Goal: Check status: Check status

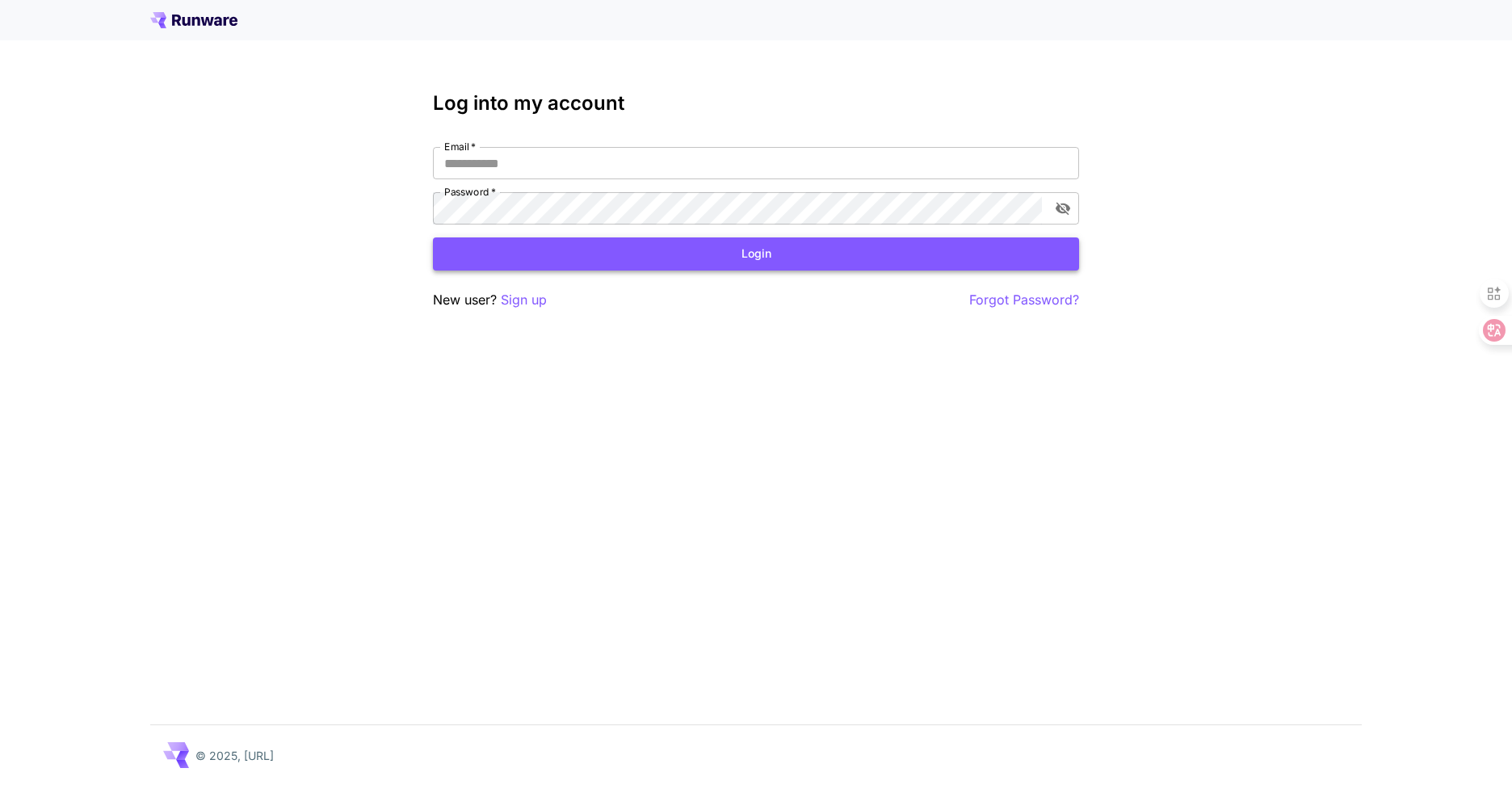
type input "**********"
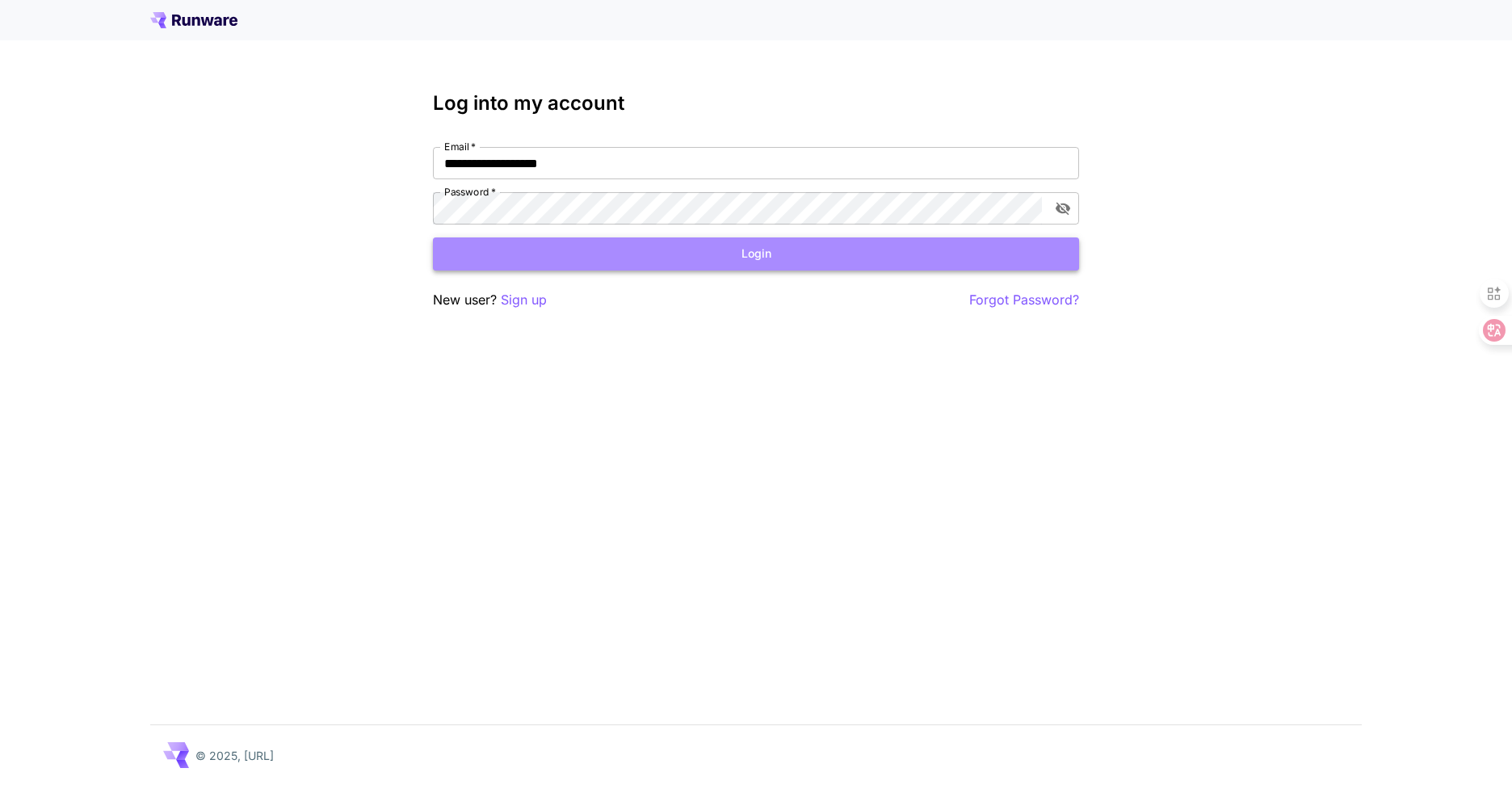
click at [682, 248] on button "Login" at bounding box center [756, 254] width 646 height 33
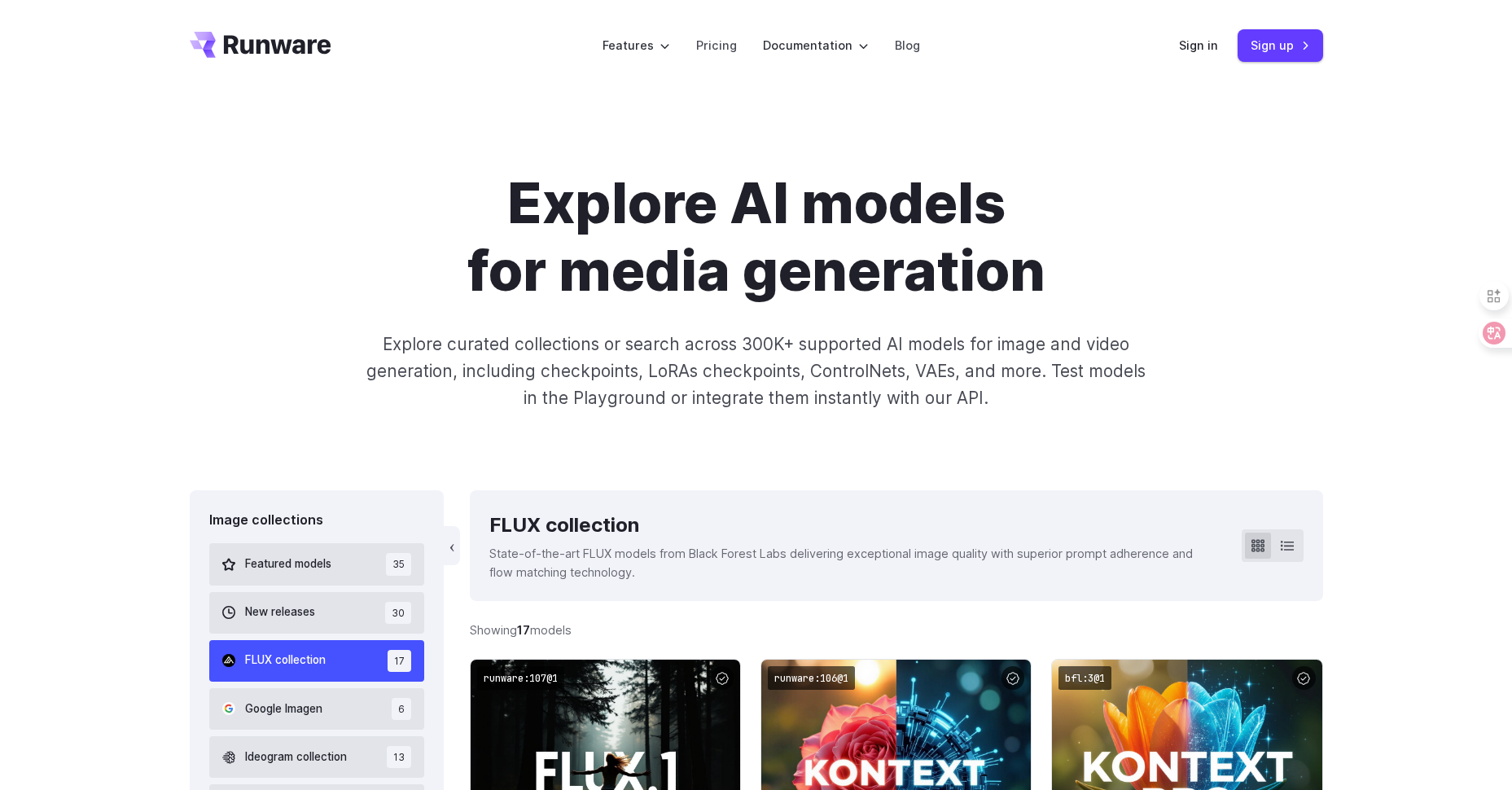
scroll to position [521, 0]
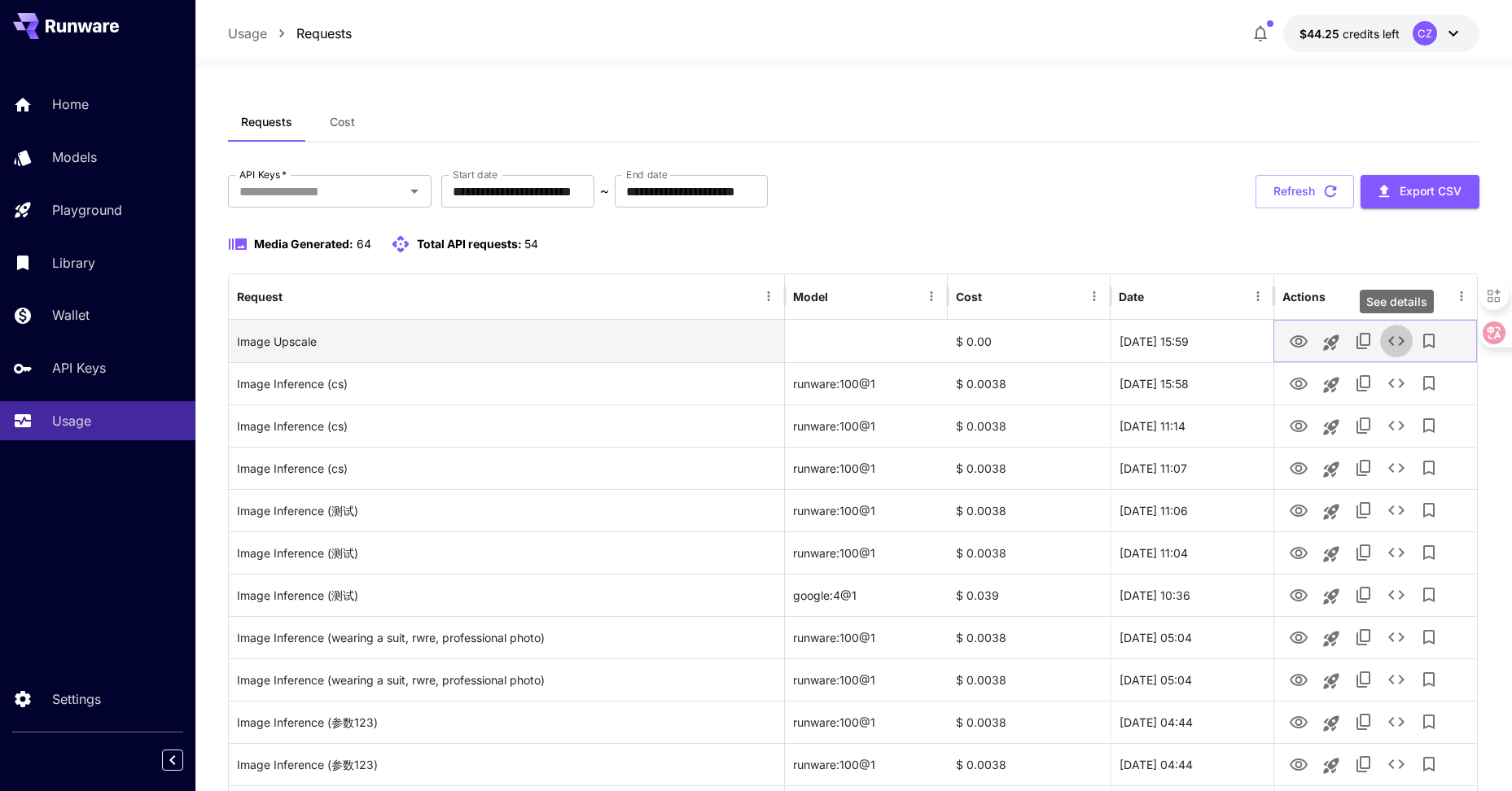
click at [1402, 336] on icon "See details" at bounding box center [1396, 341] width 19 height 19
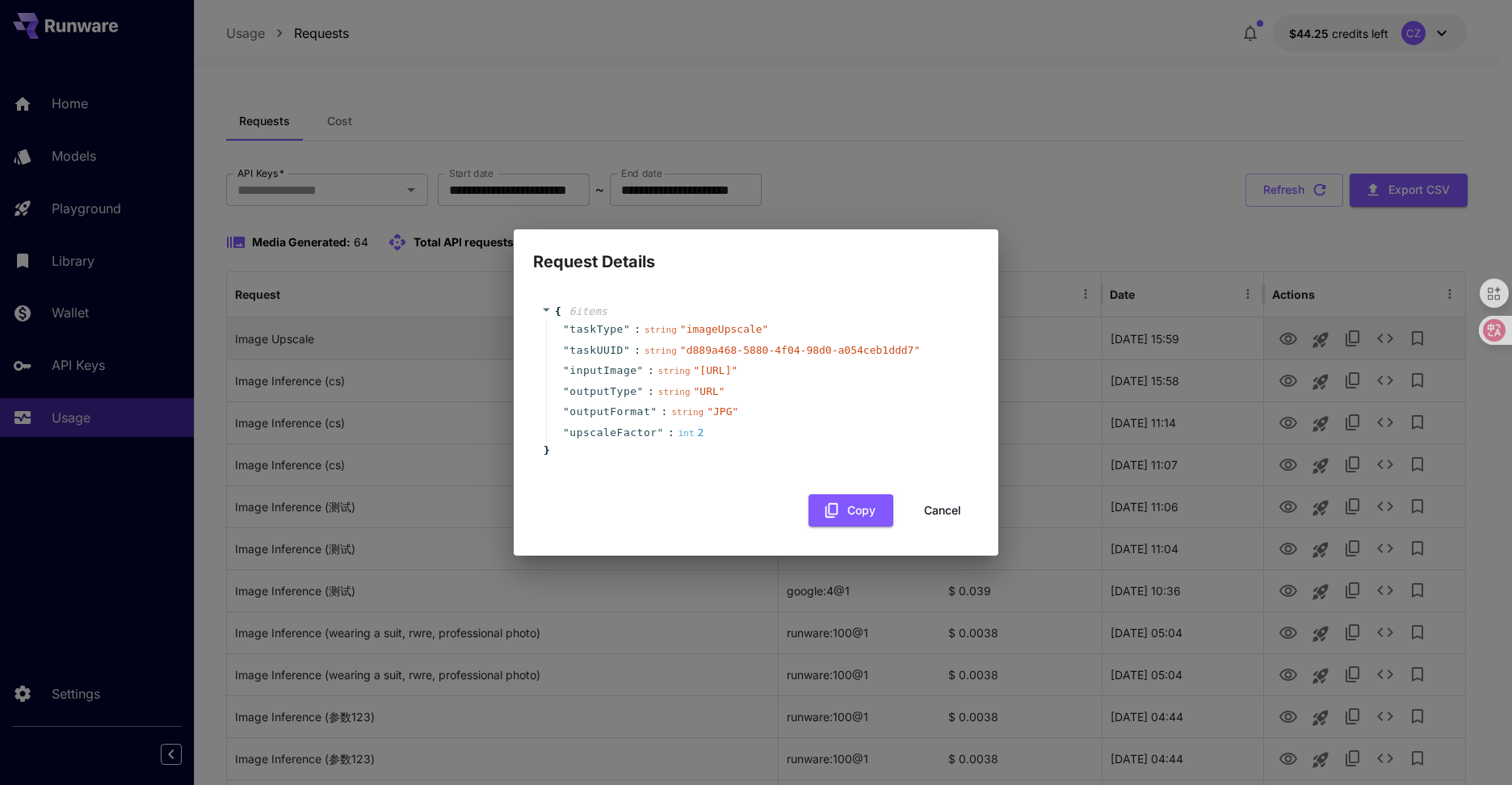
click at [1391, 334] on div "Request Details { 6 item s " taskType " : string " imageUpscale " " taskUUID " …" at bounding box center [756, 392] width 1512 height 785
click at [1387, 337] on div "Request Details { 6 item s " taskType " : string " imageUpscale " " taskUUID " …" at bounding box center [756, 392] width 1512 height 785
drag, startPoint x: 953, startPoint y: 505, endPoint x: 944, endPoint y: 525, distance: 21.9
click at [950, 513] on div "{ 6 item s " taskType " : string " imageUpscale " " taskUUID " : string " d889a…" at bounding box center [756, 408] width 446 height 240
click at [941, 528] on button "Cancel" at bounding box center [942, 511] width 72 height 33
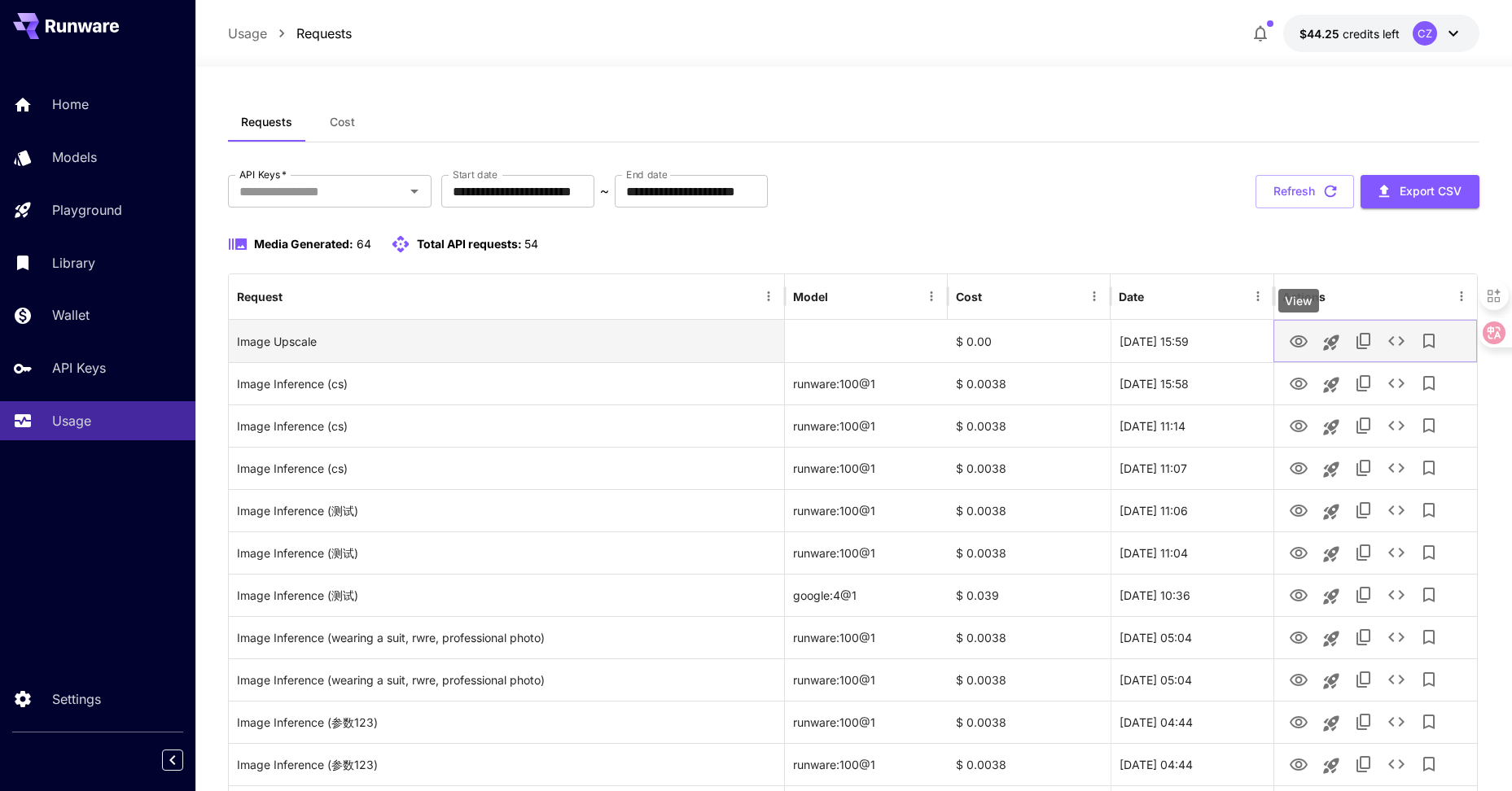
click at [1296, 343] on icon "View" at bounding box center [1298, 341] width 19 height 19
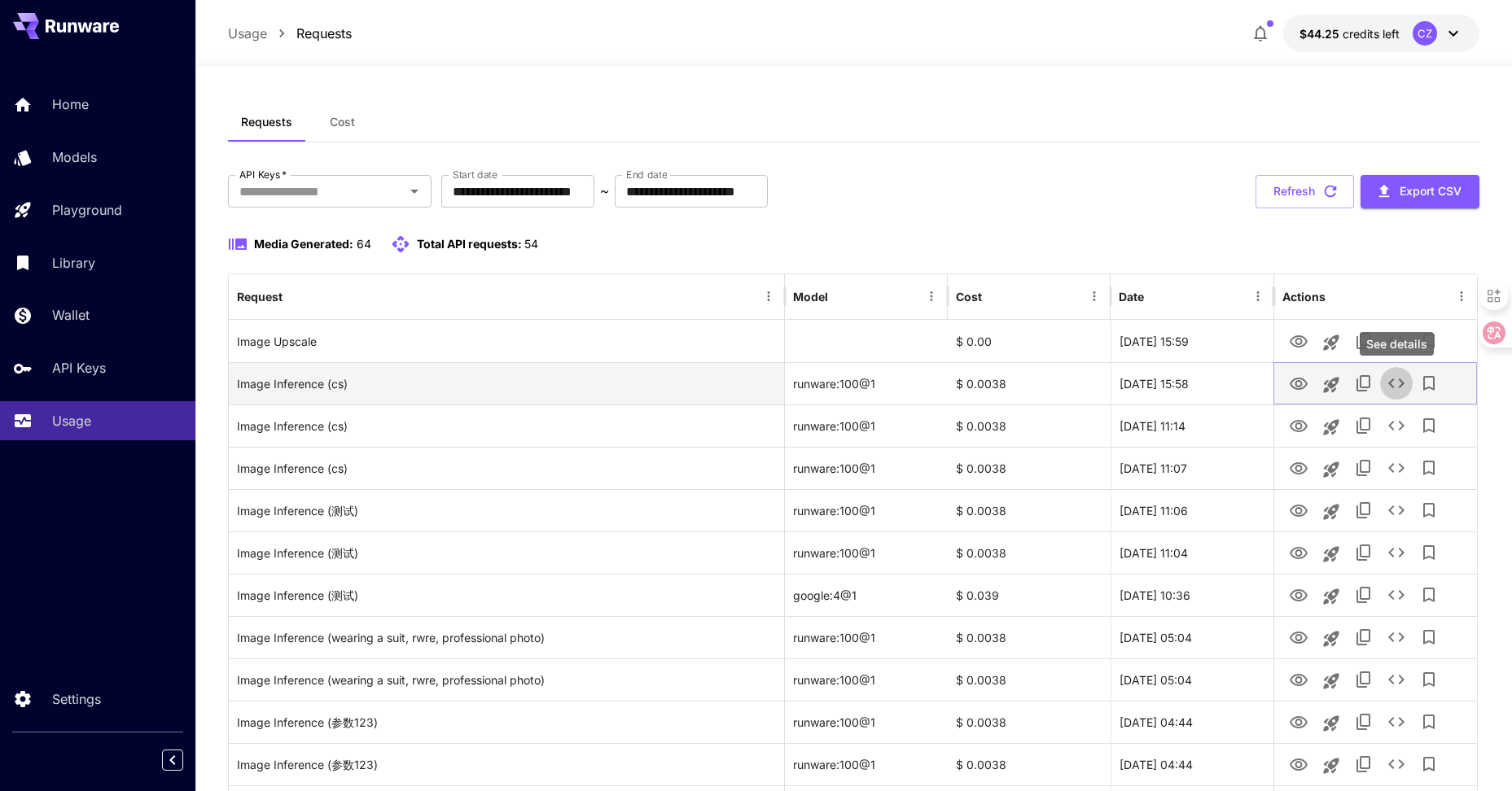
click at [1402, 388] on icon "See details" at bounding box center [1396, 383] width 19 height 19
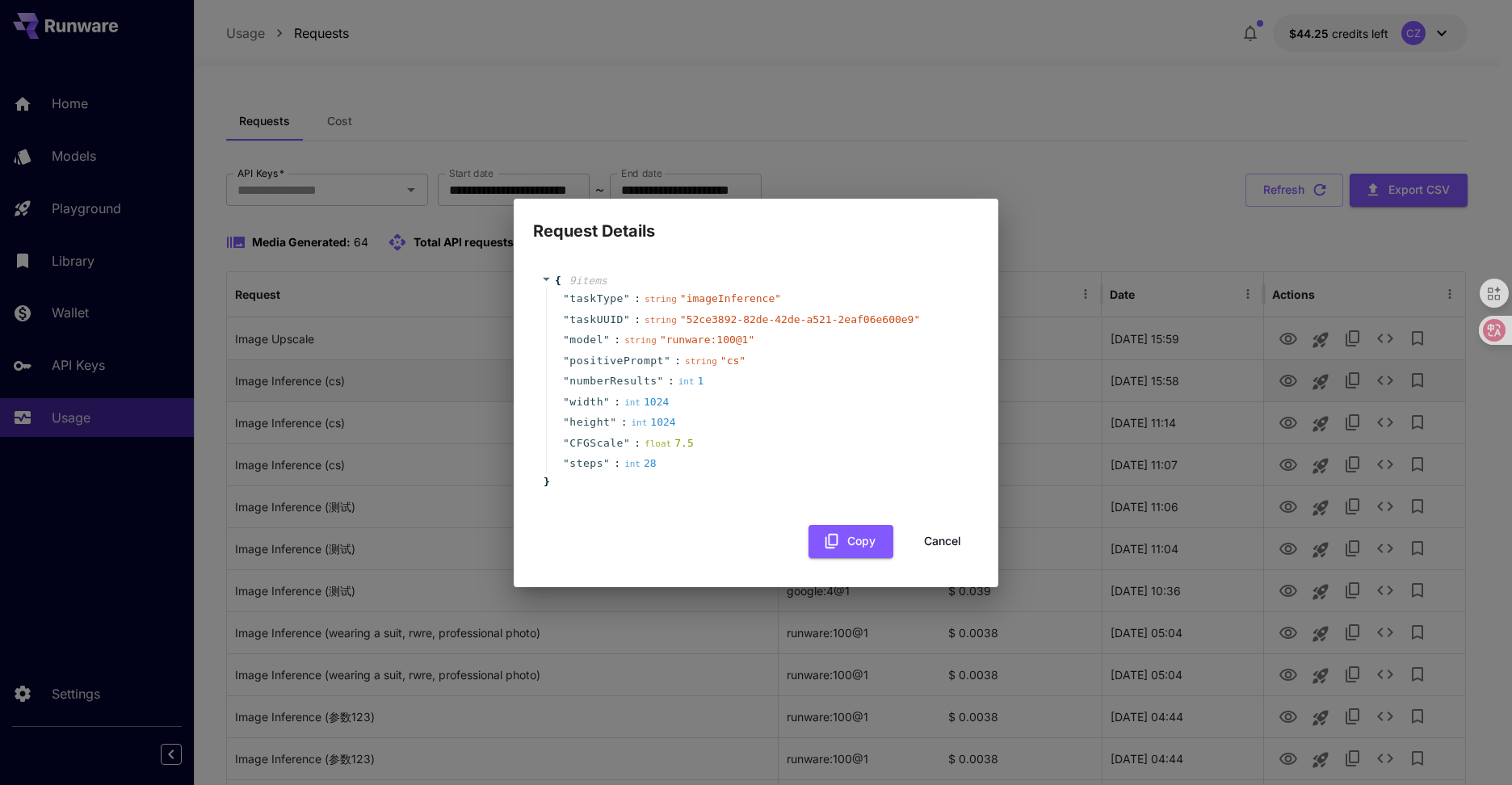
click at [1391, 385] on div "Request Details { 9 item s " taskType " : string " imageInference " " taskUUID …" at bounding box center [756, 392] width 1512 height 785
click at [939, 534] on button "Cancel" at bounding box center [942, 542] width 72 height 33
